Goal: Information Seeking & Learning: Learn about a topic

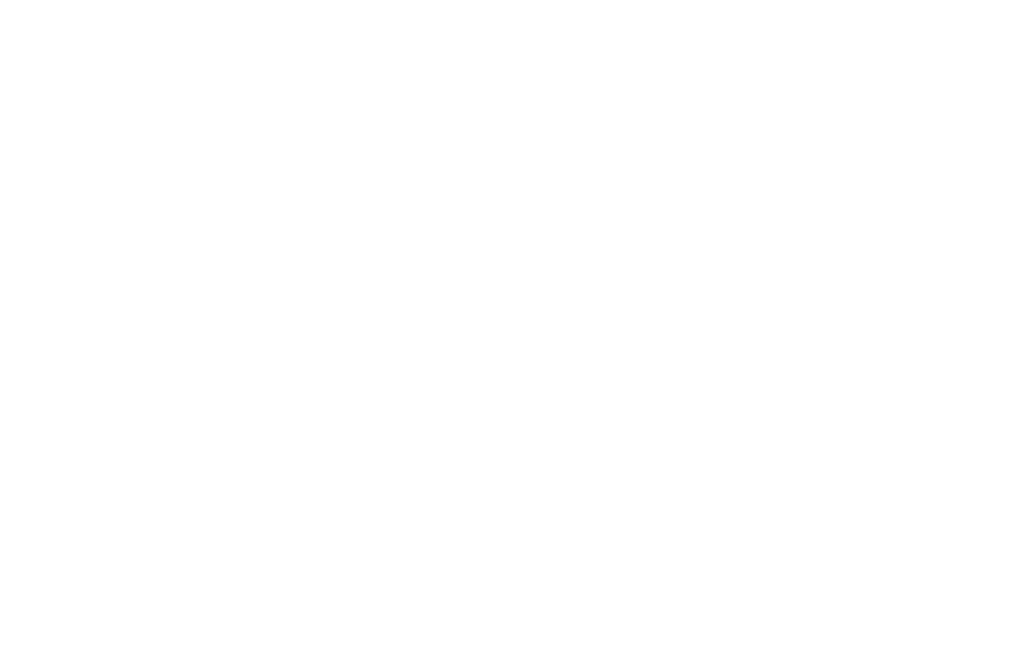
scroll to position [1238, 0]
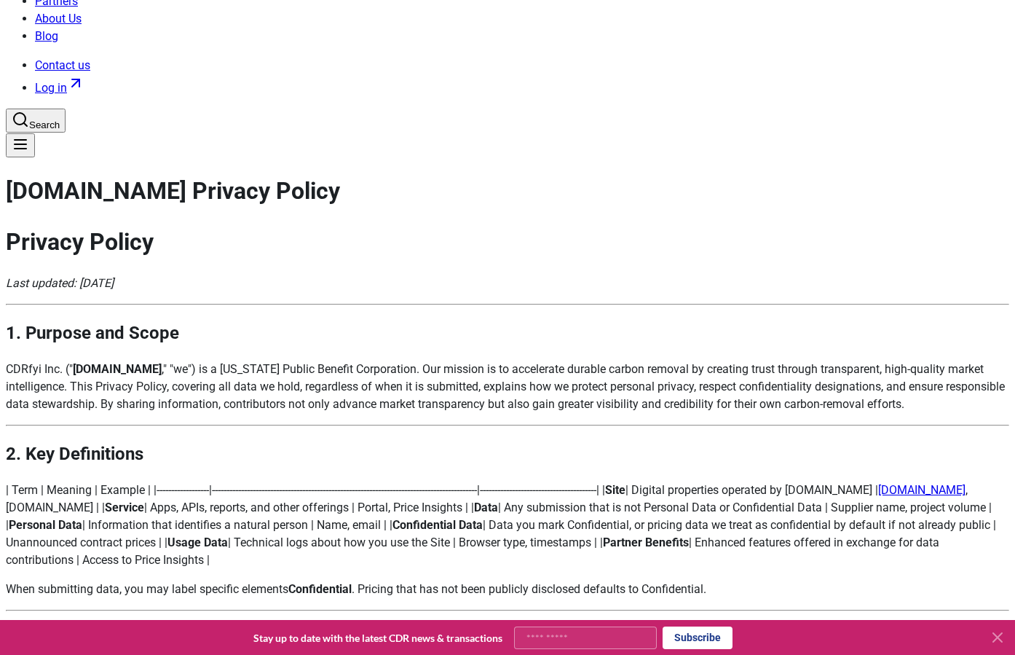
scroll to position [430, 0]
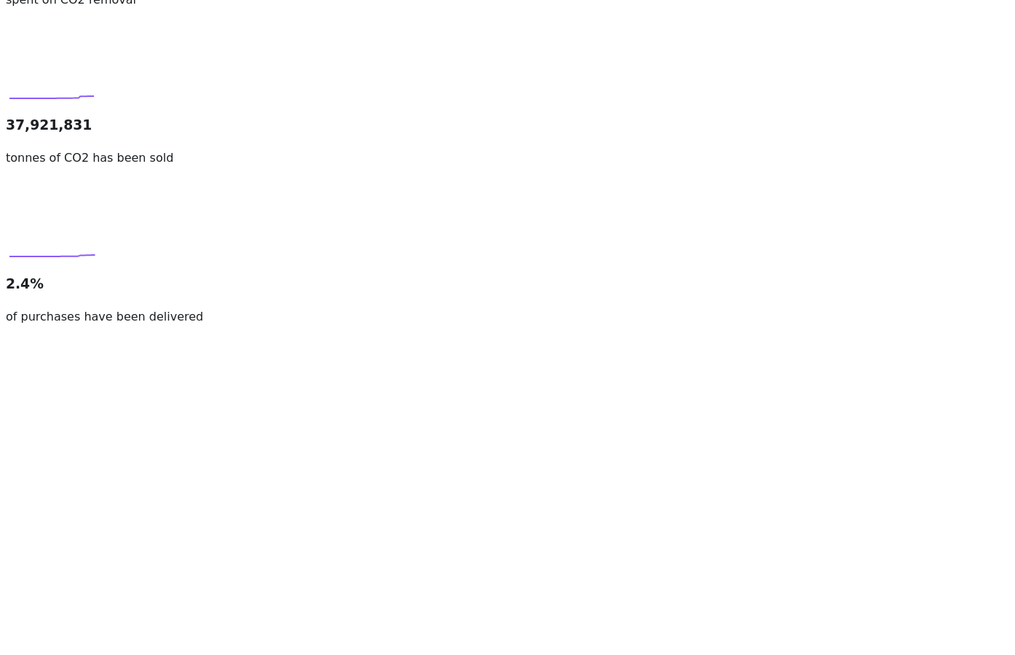
scroll to position [1238, 0]
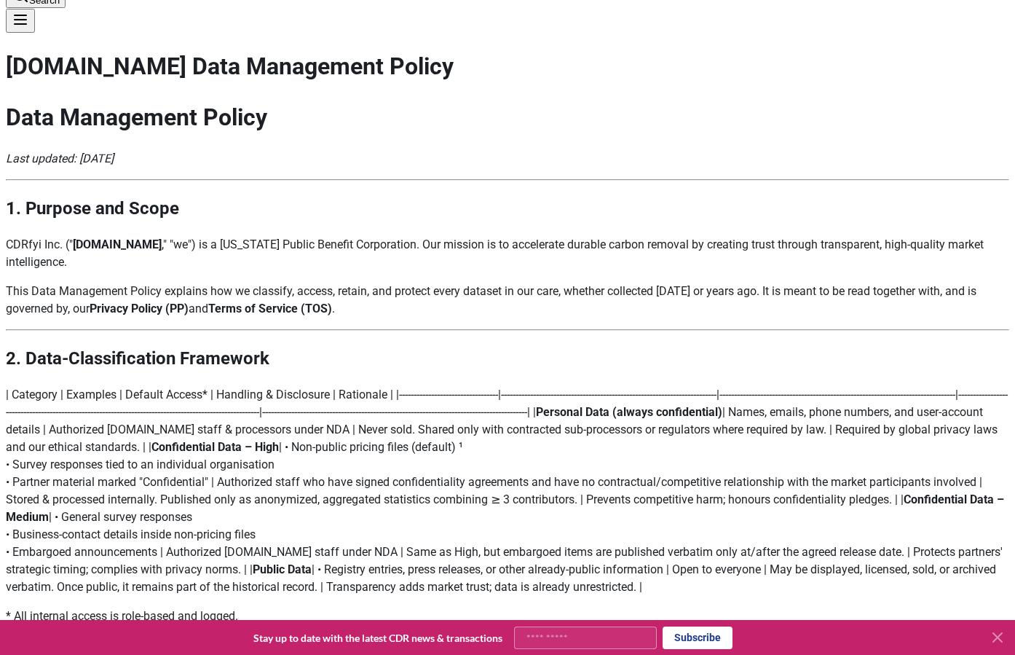
scroll to position [237, 0]
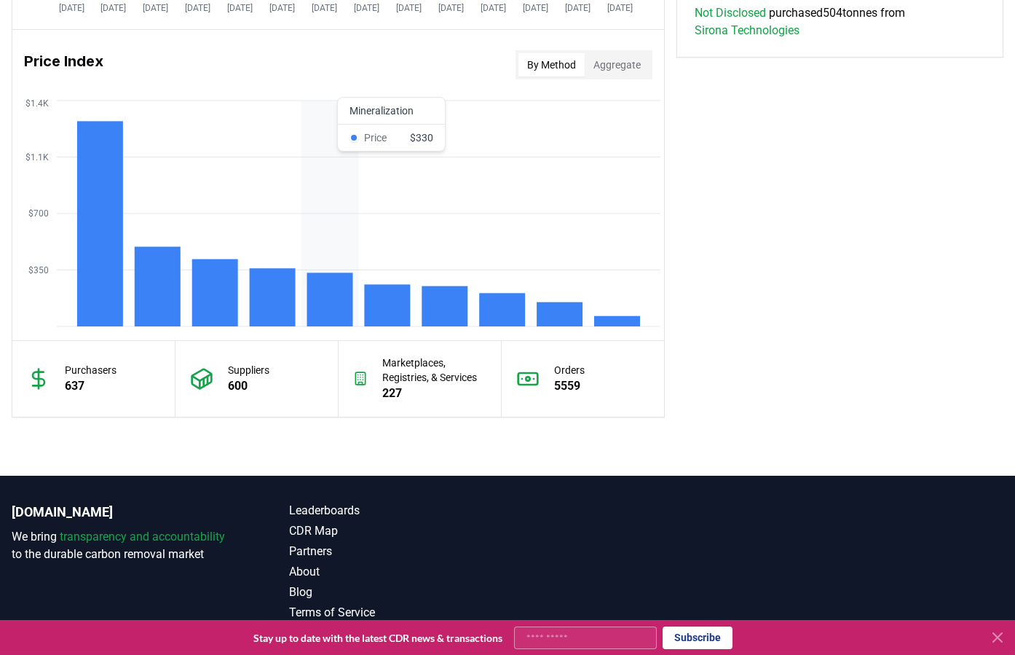
scroll to position [1238, 0]
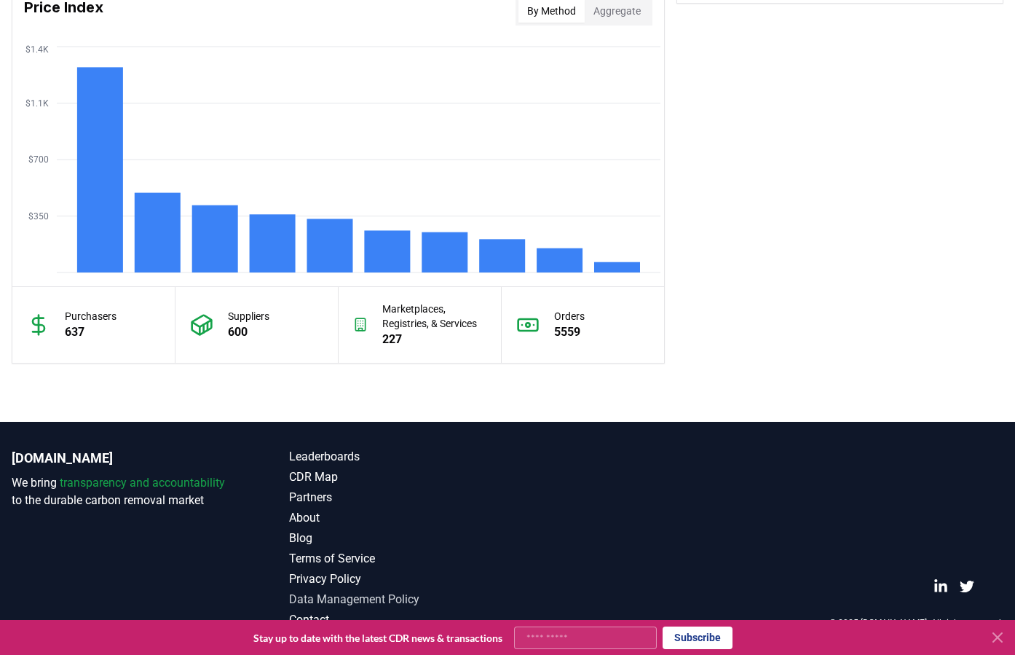
click at [350, 601] on link "Data Management Policy" at bounding box center [398, 599] width 219 height 17
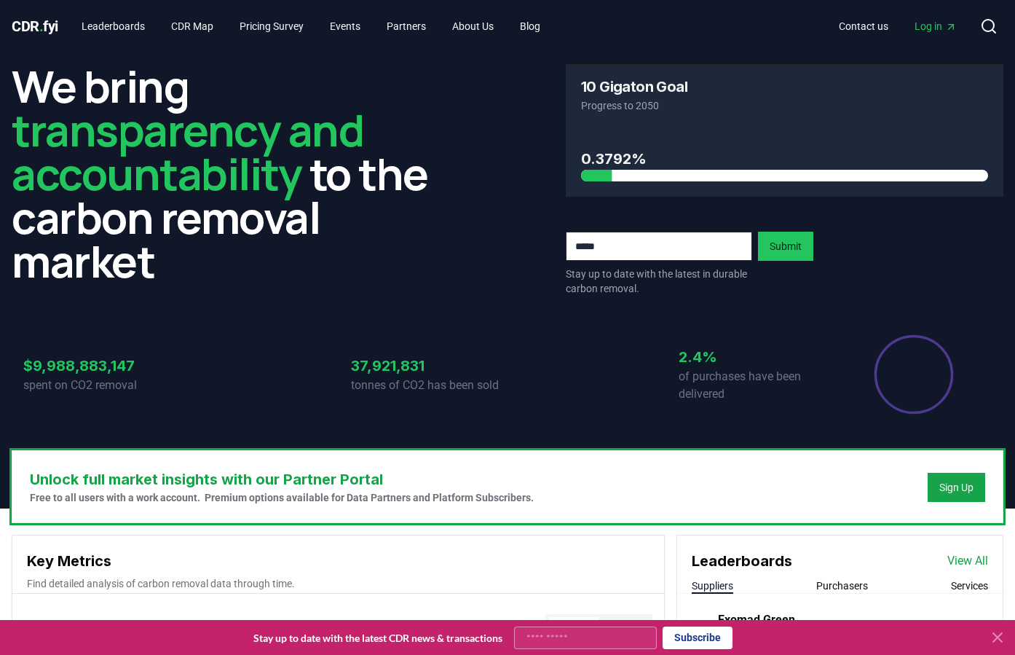
scroll to position [1237, 0]
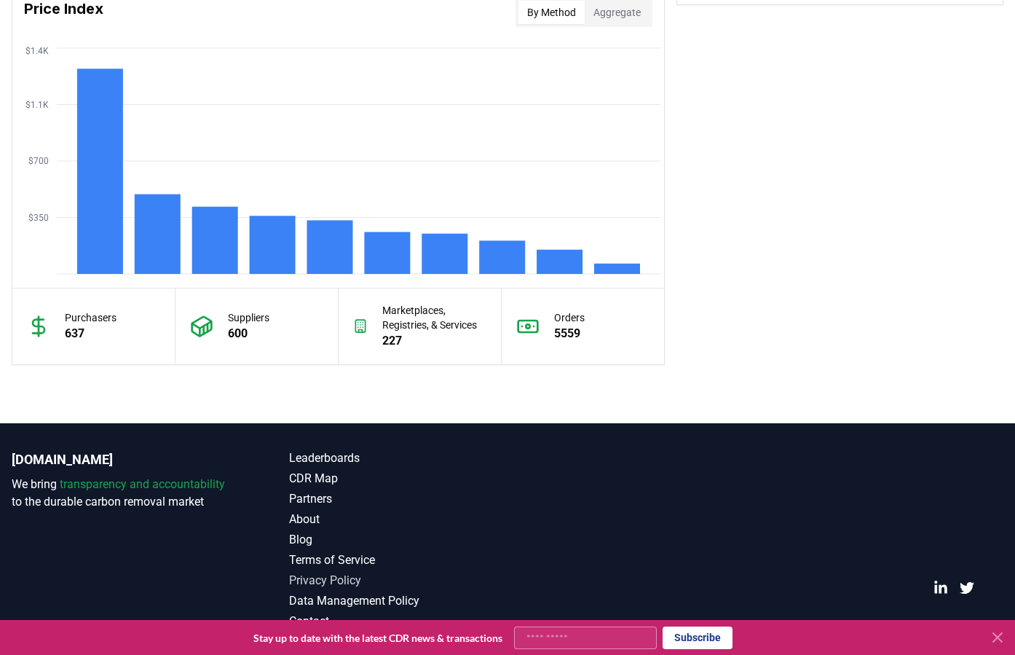
click at [324, 578] on link "Privacy Policy" at bounding box center [398, 580] width 219 height 17
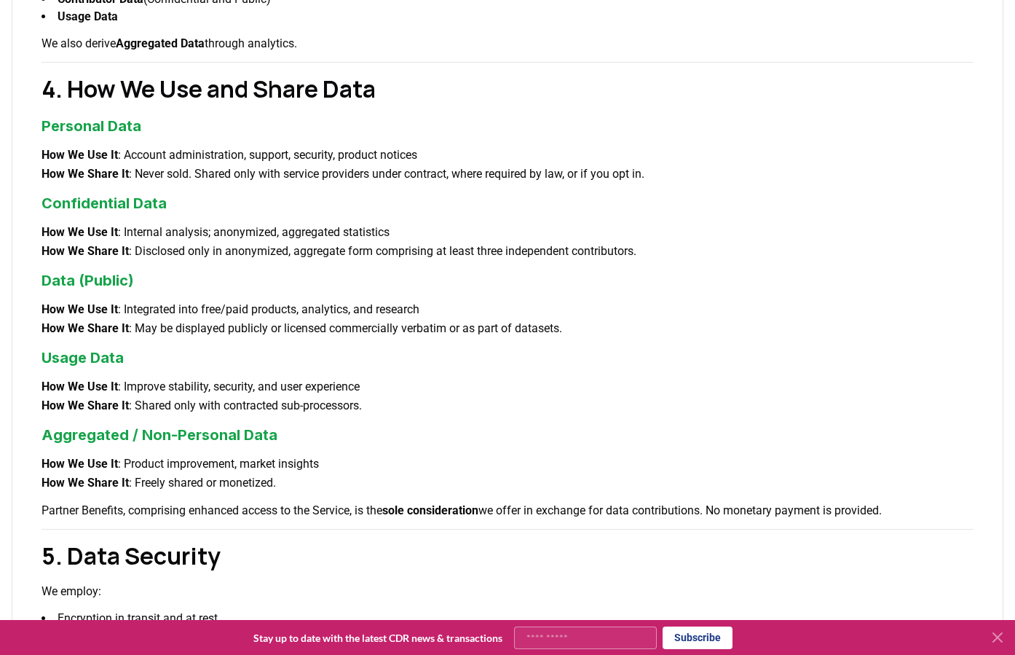
scroll to position [973, 0]
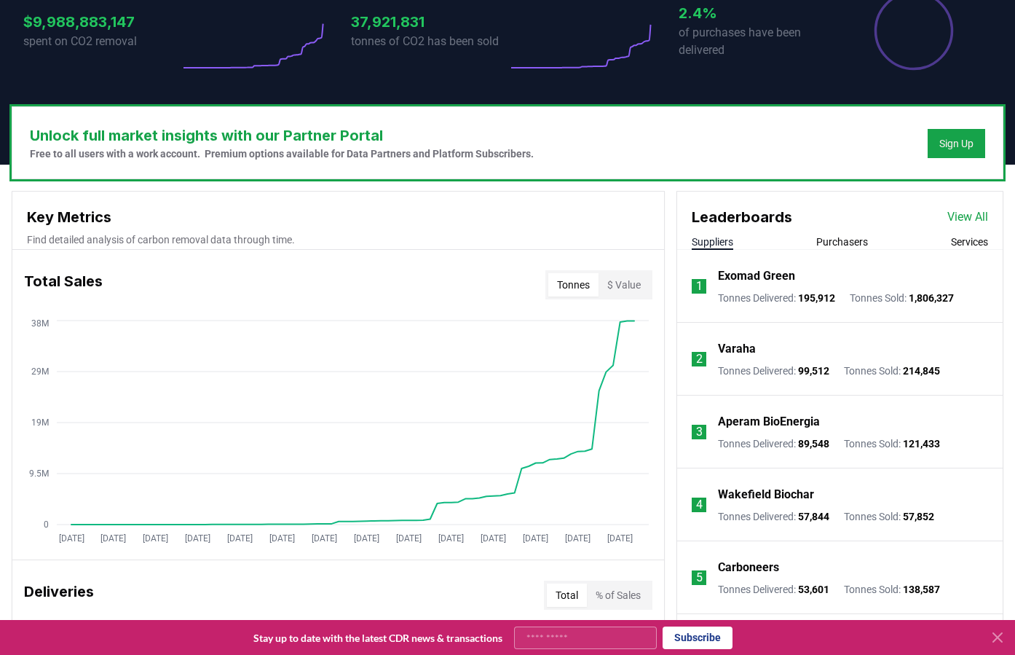
scroll to position [88, 0]
